Goal: Transaction & Acquisition: Purchase product/service

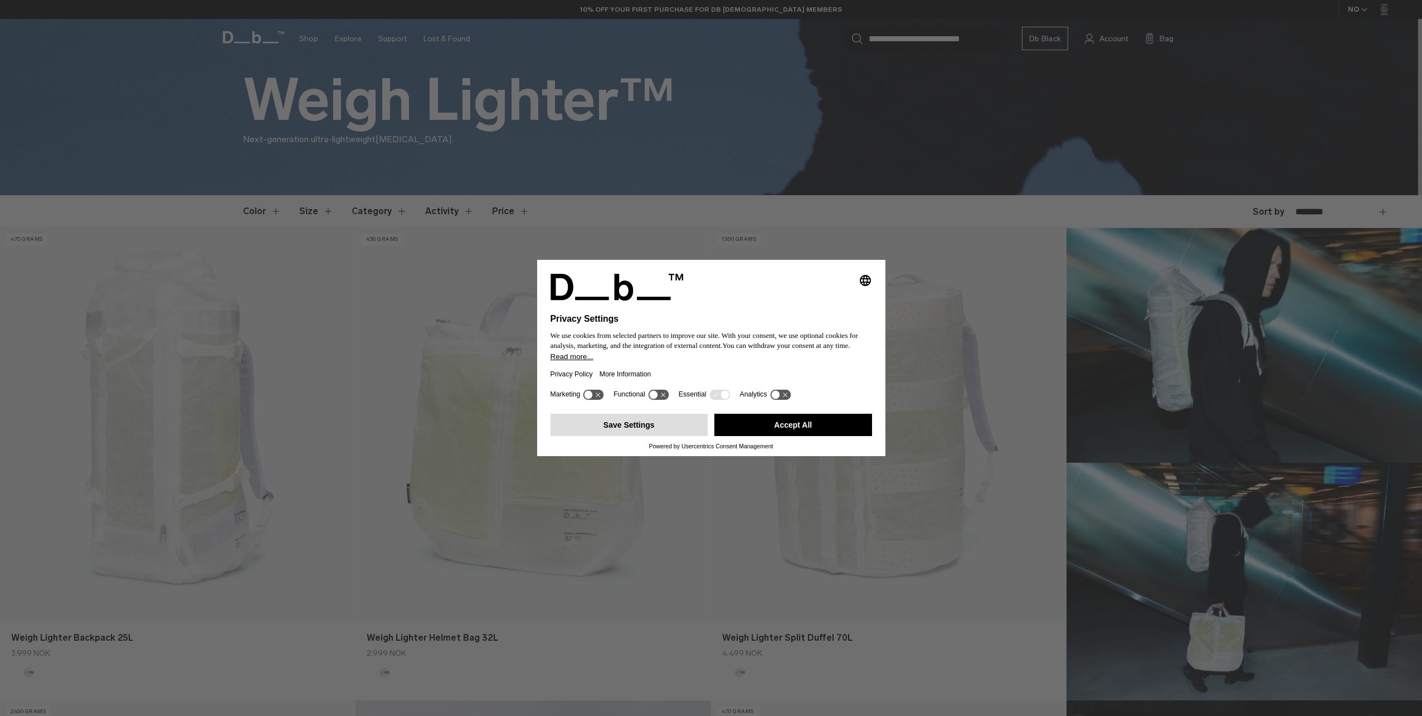
click at [673, 432] on button "Save Settings" at bounding box center [630, 425] width 158 height 22
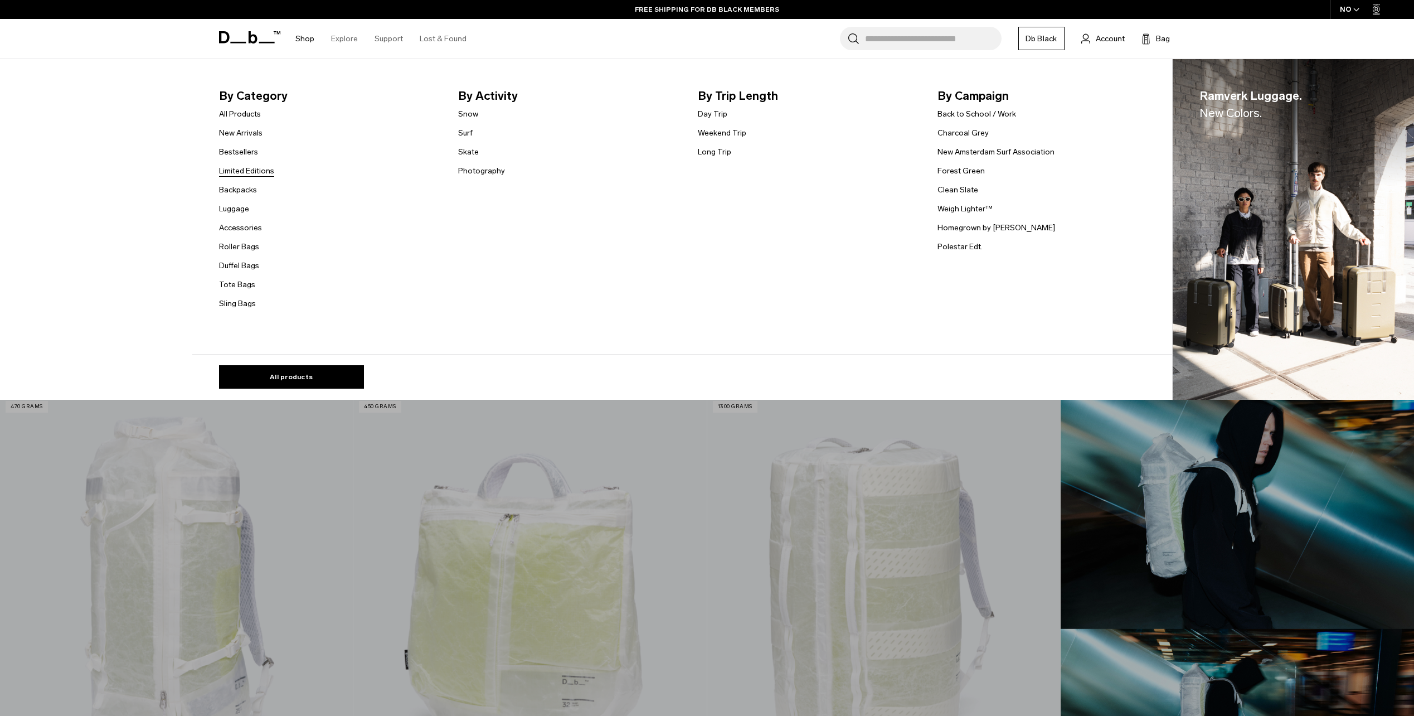
click at [240, 172] on link "Limited Editions" at bounding box center [246, 171] width 55 height 12
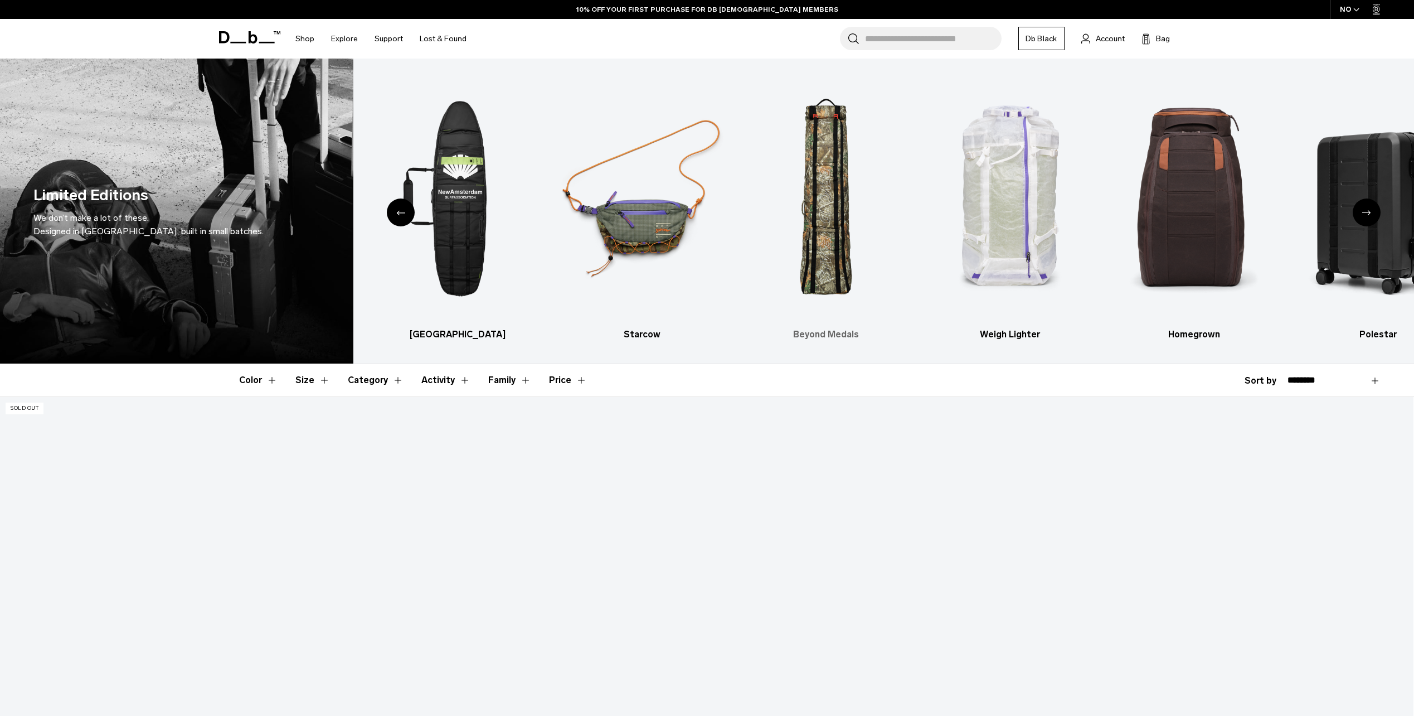
click at [843, 221] on img "4 / 7" at bounding box center [825, 198] width 164 height 247
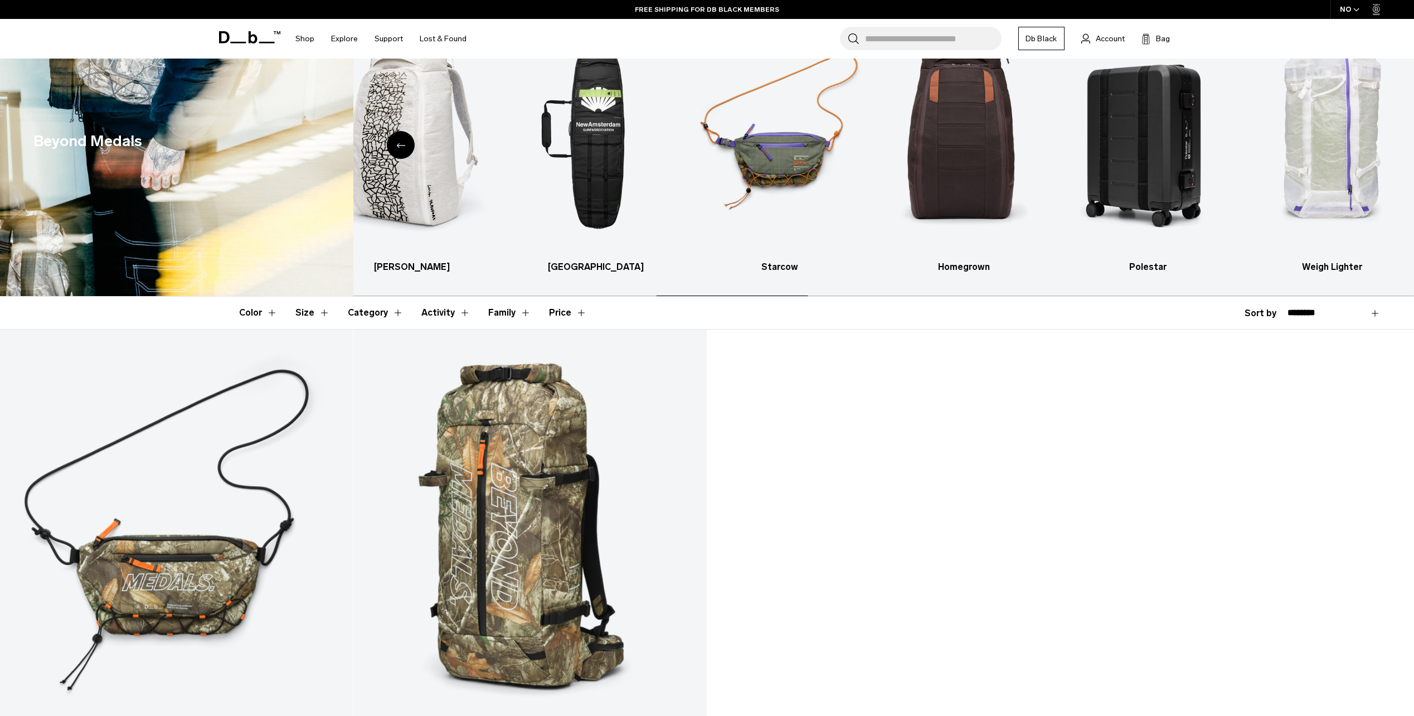
scroll to position [279, 0]
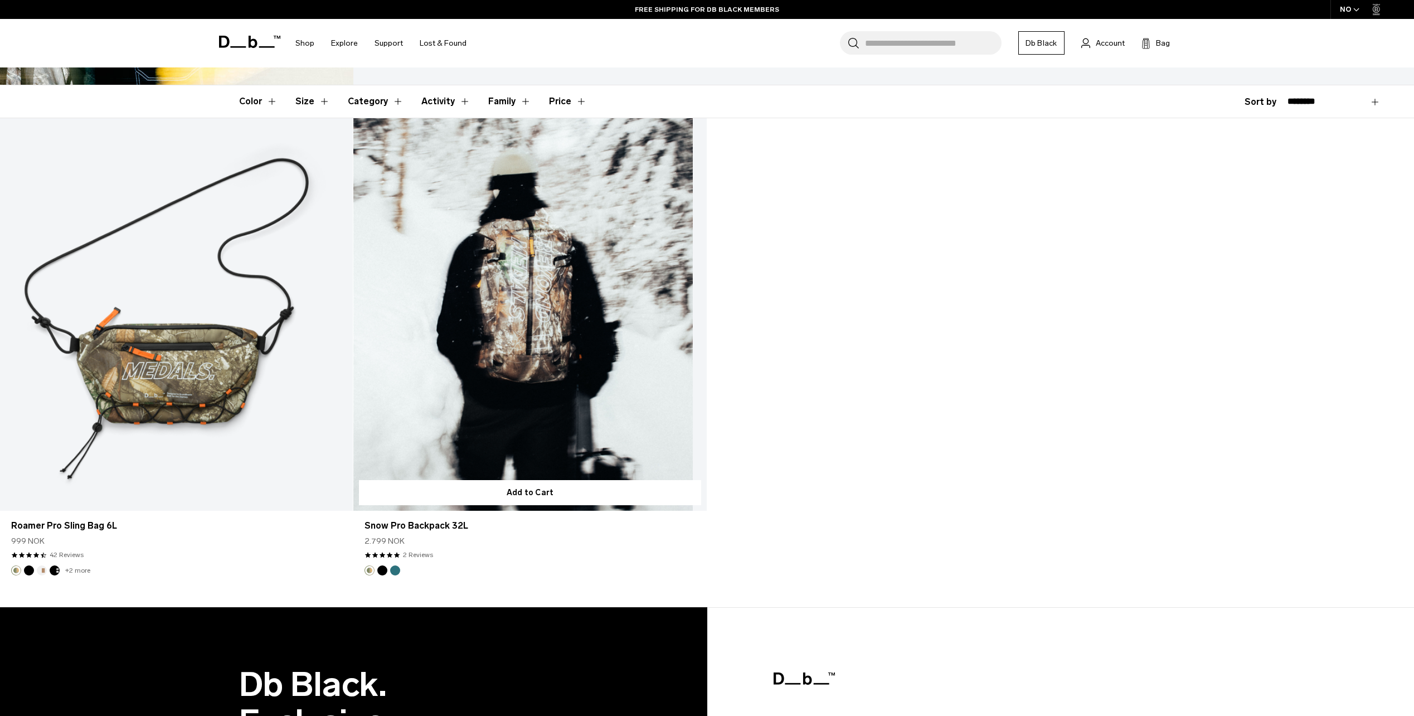
click at [383, 571] on button "Black Out" at bounding box center [382, 570] width 10 height 10
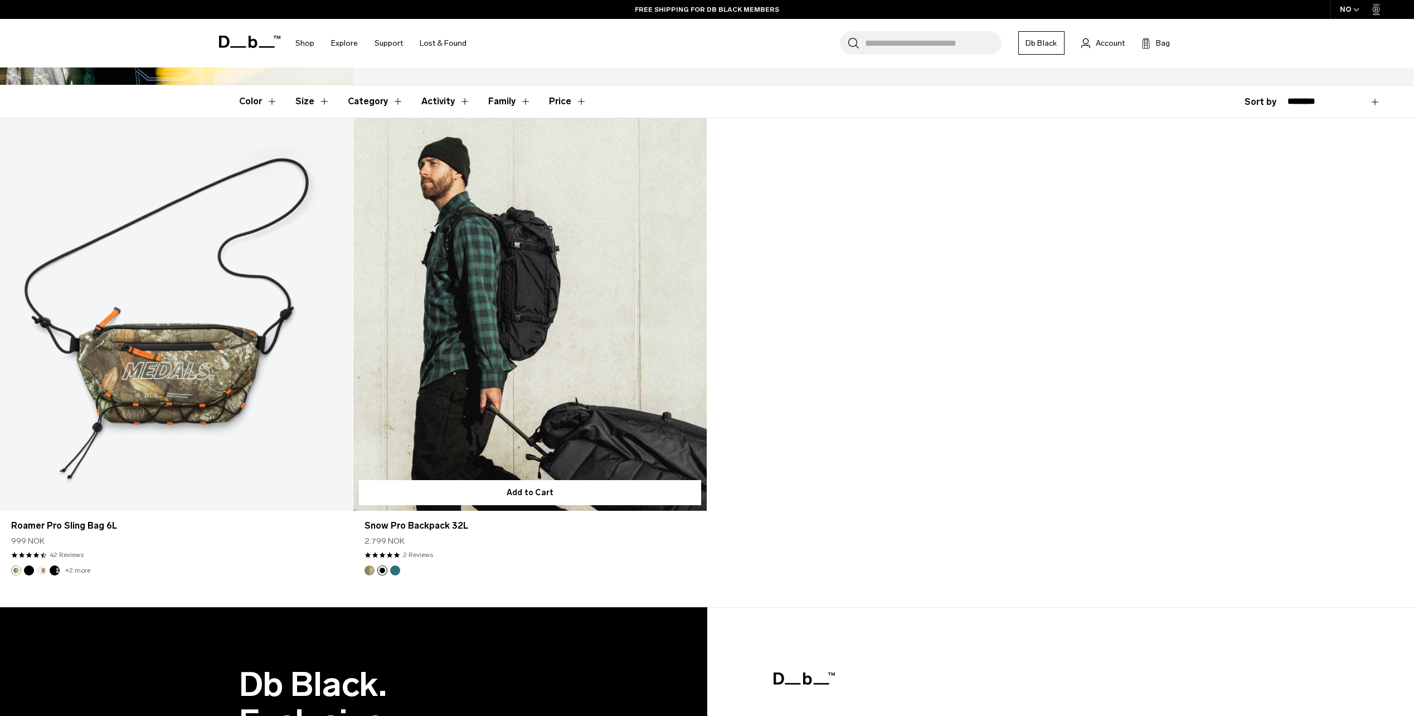
click at [392, 571] on button "Midnight Teal" at bounding box center [395, 570] width 10 height 10
